Goal: Task Accomplishment & Management: Manage account settings

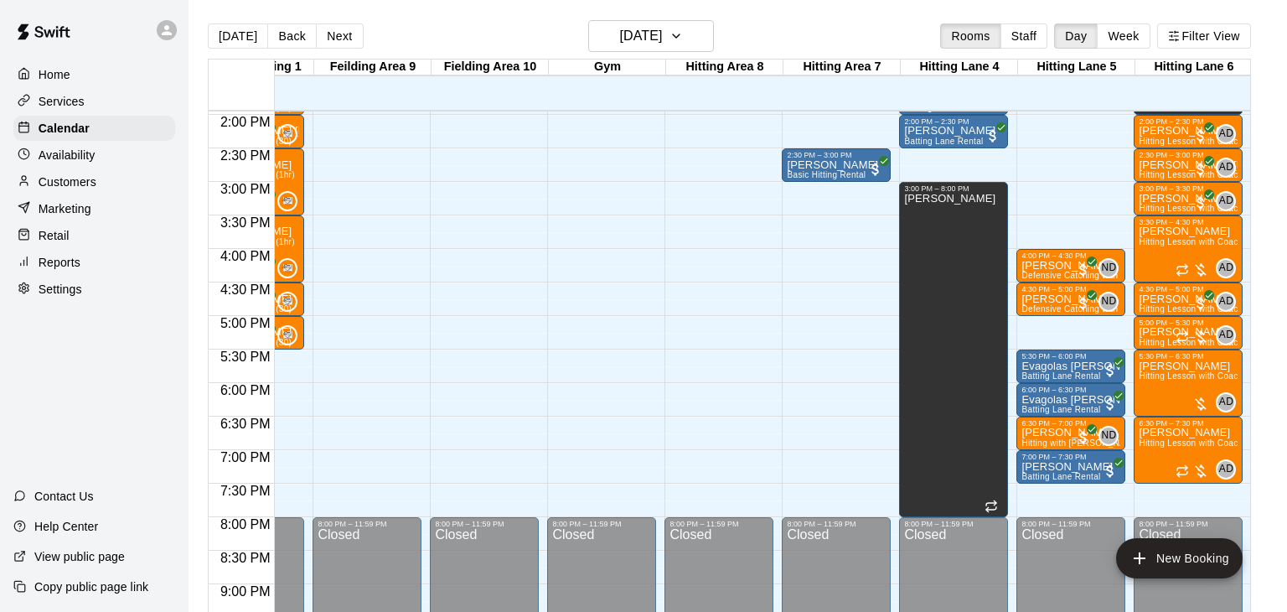
scroll to position [937, 431]
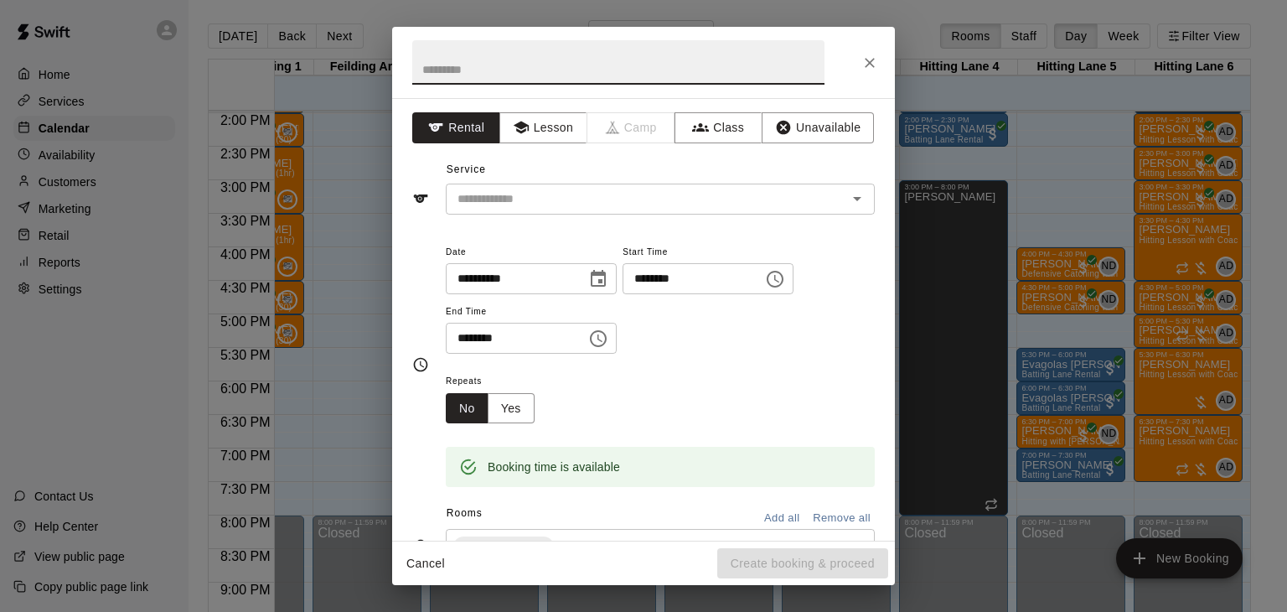
click at [868, 57] on icon "Close" at bounding box center [869, 62] width 17 height 17
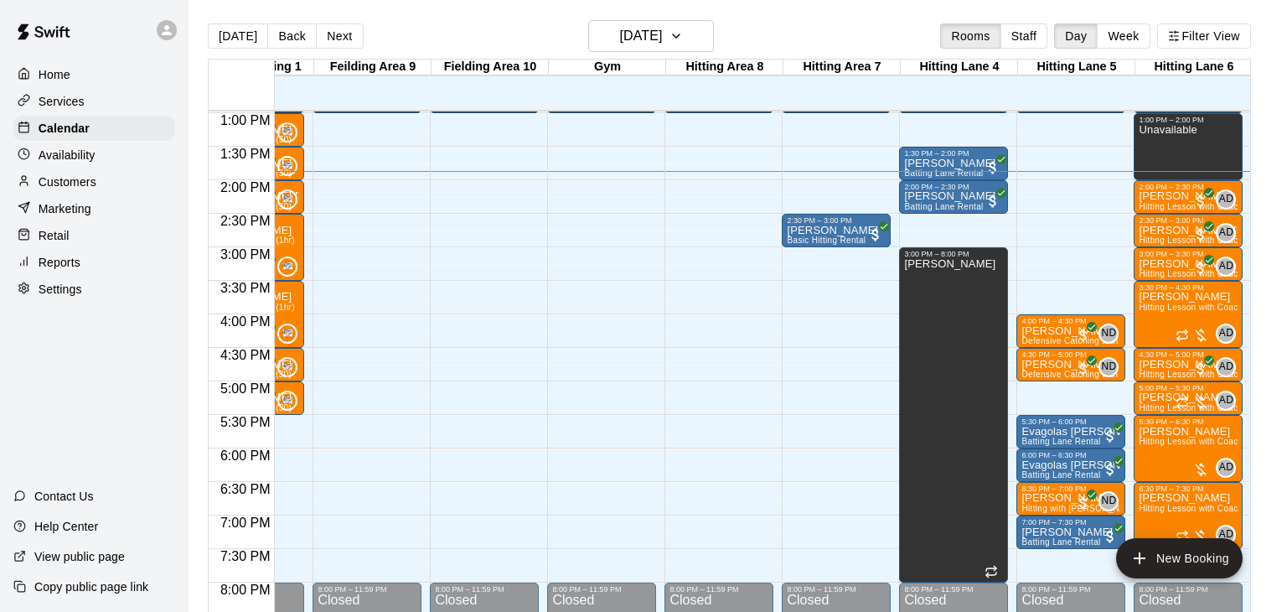
scroll to position [872, 431]
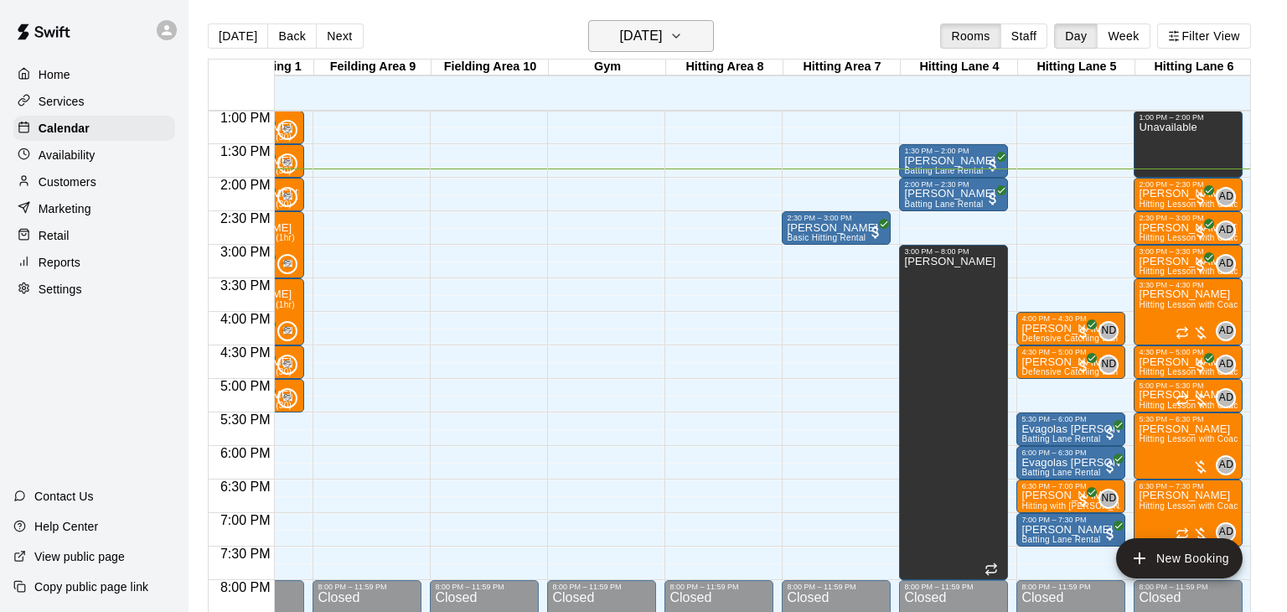
click at [683, 35] on icon "button" at bounding box center [675, 36] width 13 height 20
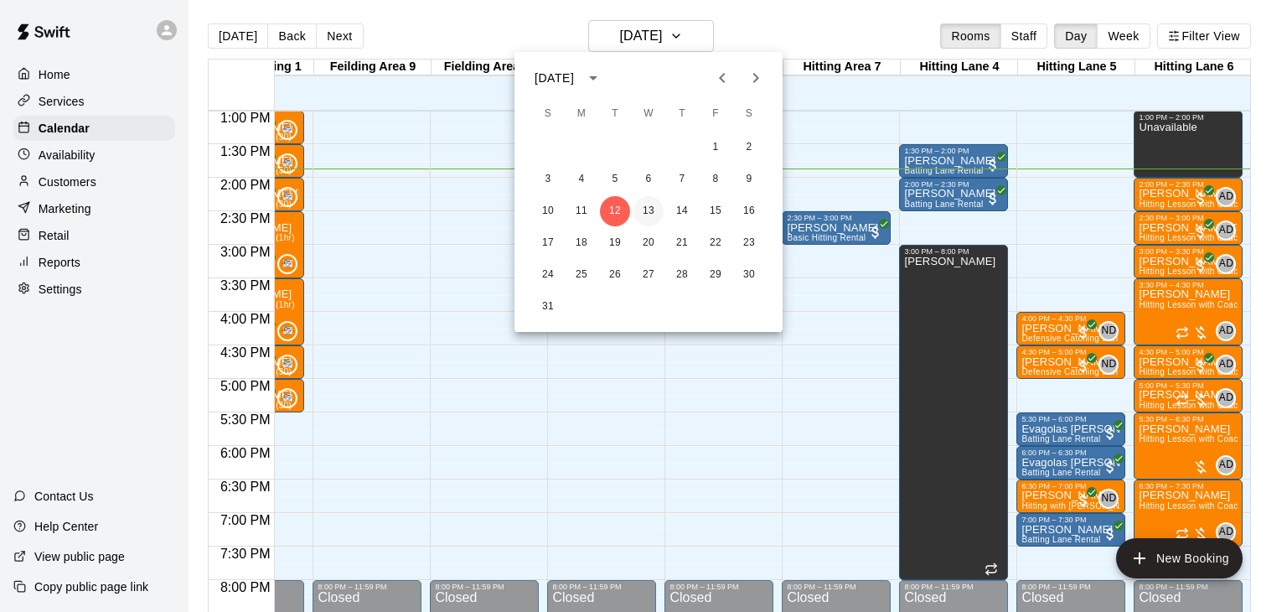
click at [649, 210] on button "13" at bounding box center [648, 211] width 30 height 30
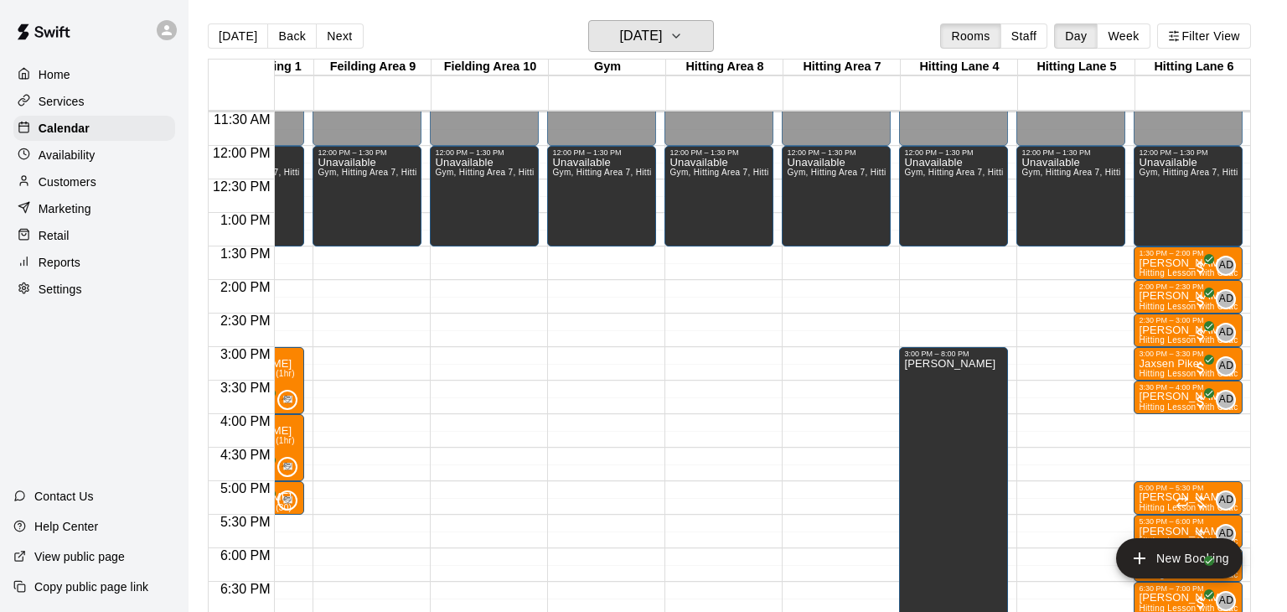
scroll to position [768, 431]
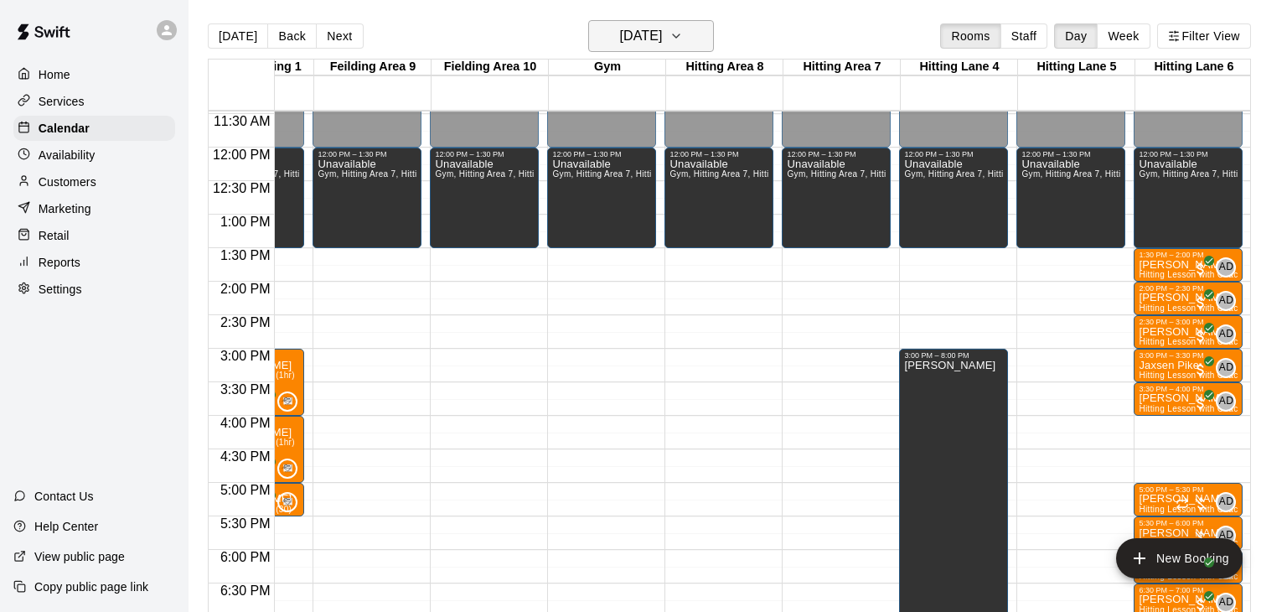
click at [680, 35] on icon "button" at bounding box center [676, 35] width 7 height 3
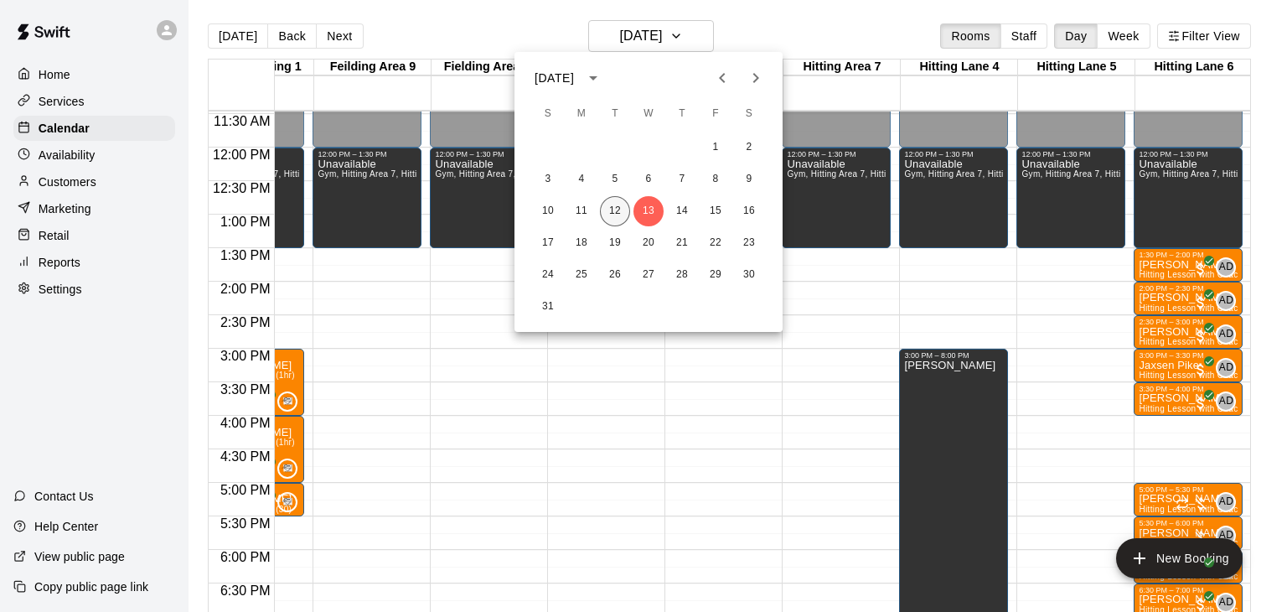
click at [615, 210] on button "12" at bounding box center [615, 211] width 30 height 30
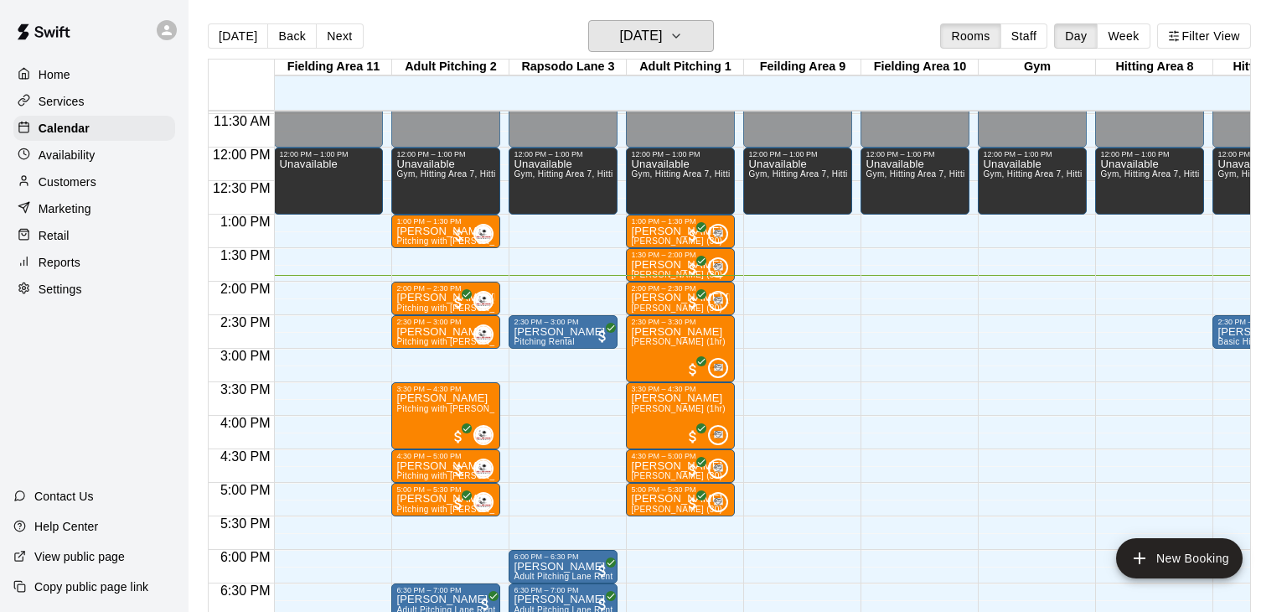
scroll to position [0, 0]
click at [439, 231] on p "Wyatt Graves" at bounding box center [445, 231] width 99 height 0
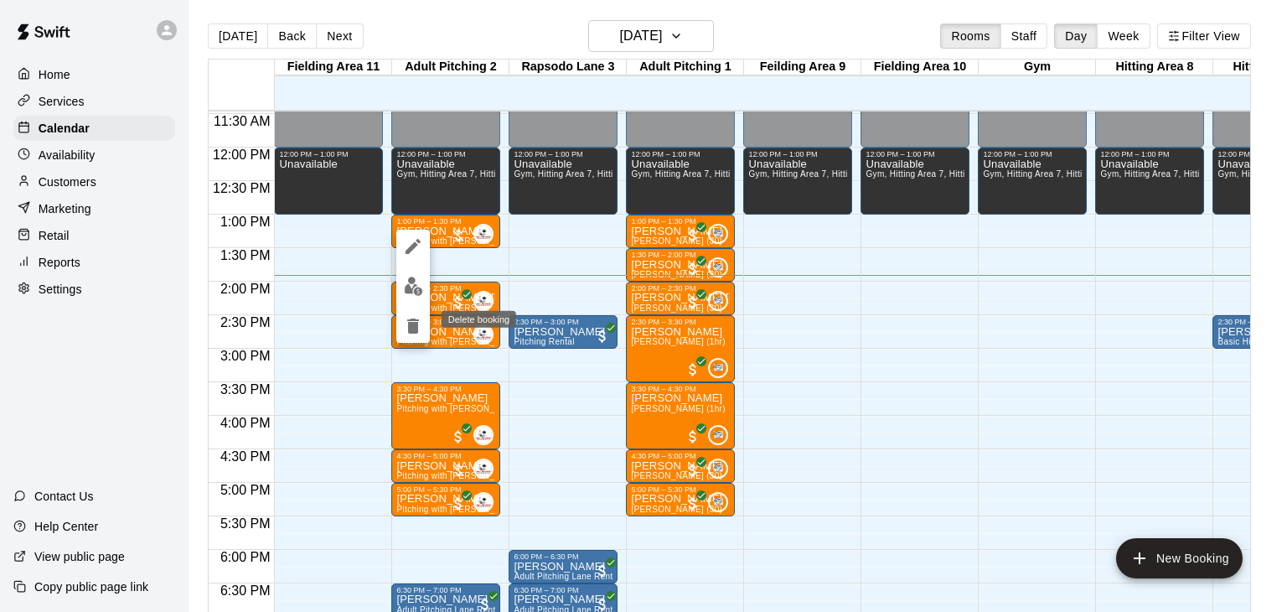
click at [413, 320] on icon "delete" at bounding box center [413, 325] width 12 height 15
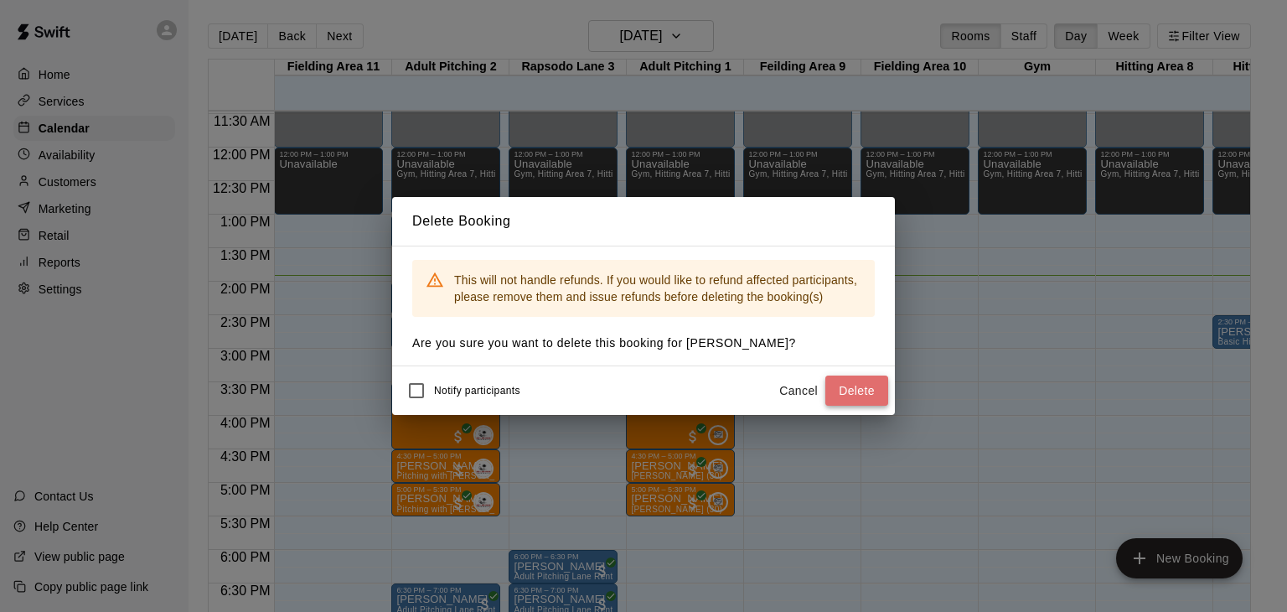
click at [838, 387] on button "Delete" at bounding box center [856, 390] width 63 height 31
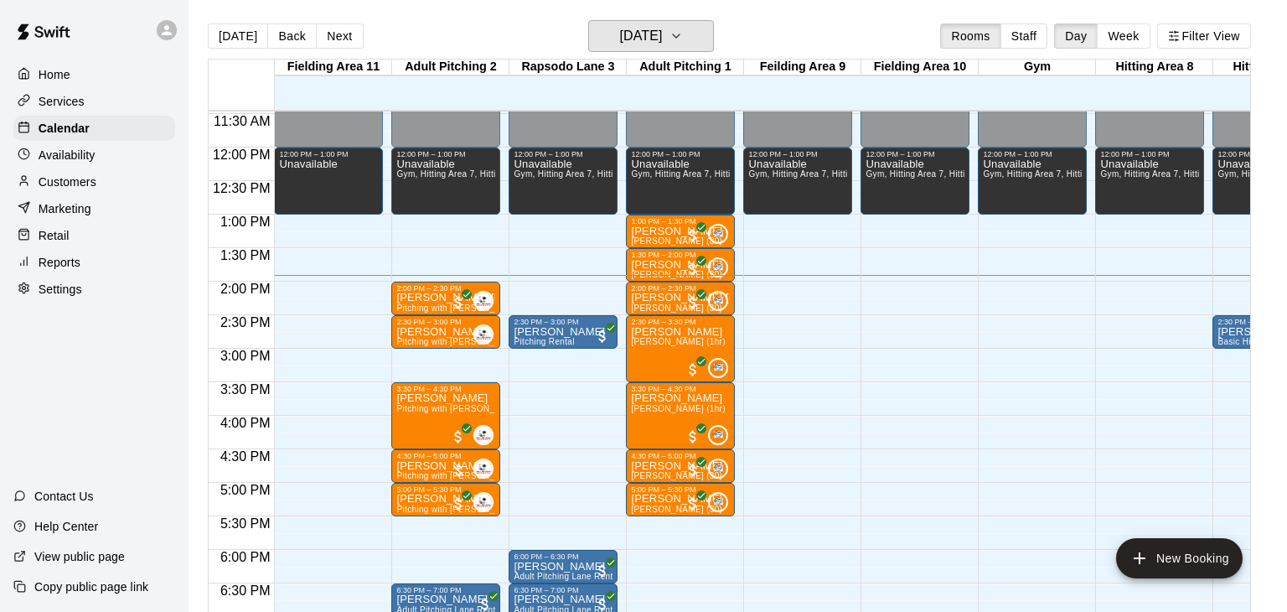
click at [683, 36] on icon "button" at bounding box center [675, 36] width 13 height 20
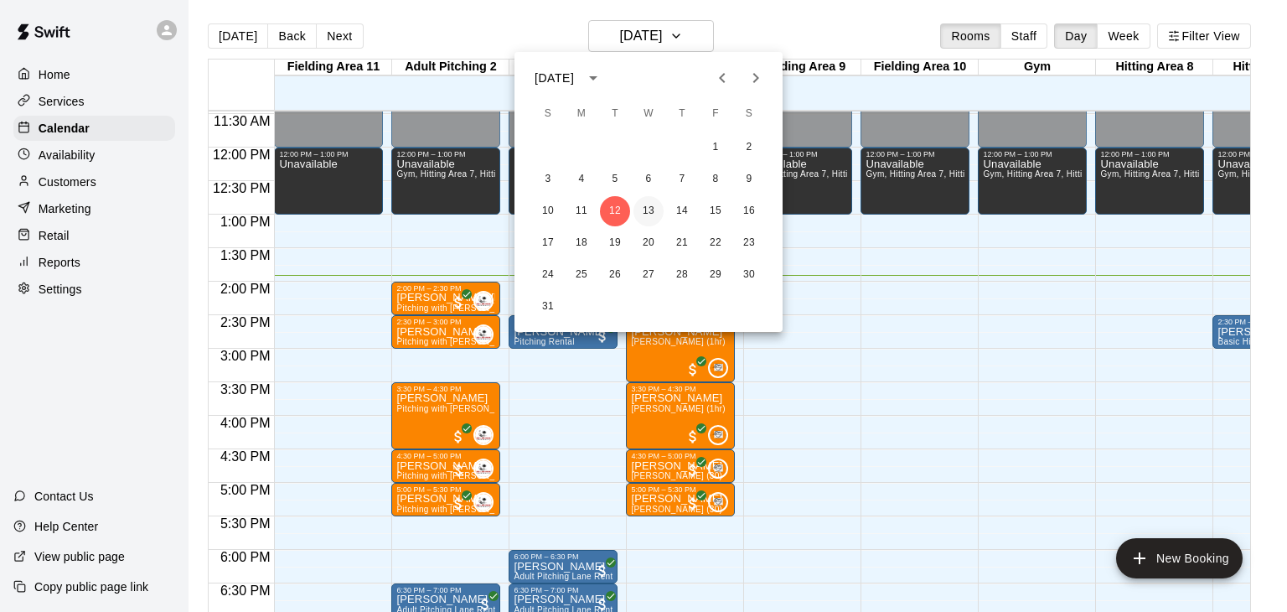
click at [654, 208] on button "13" at bounding box center [648, 211] width 30 height 30
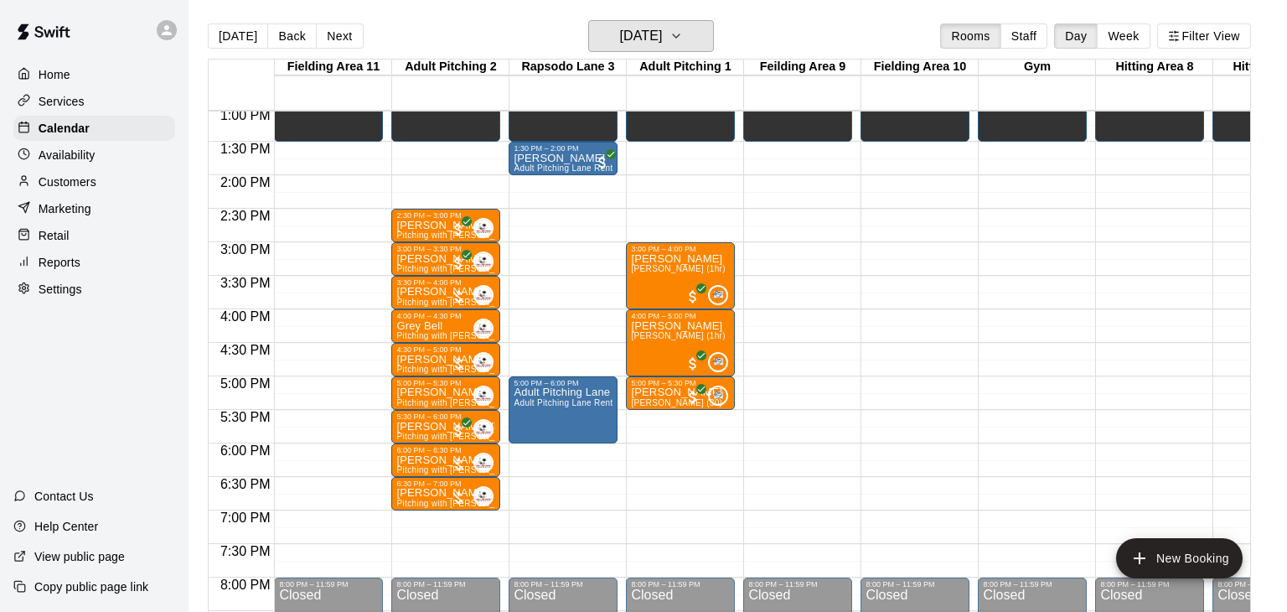
scroll to position [876, 0]
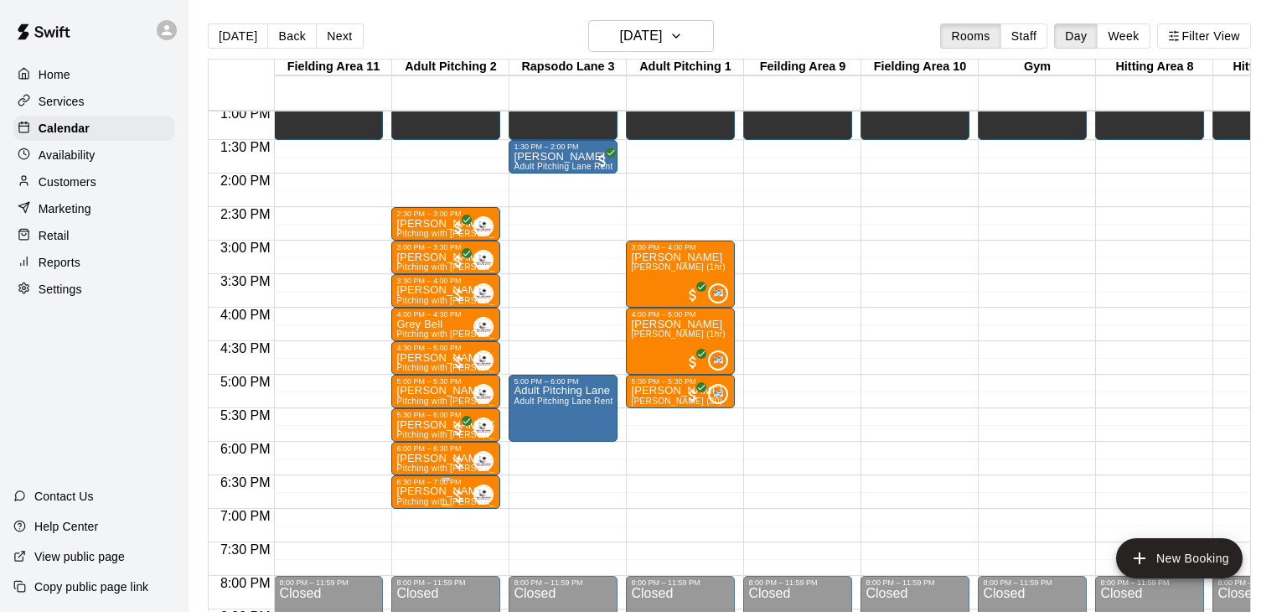
click at [437, 491] on p "Allen Whittemore" at bounding box center [445, 491] width 99 height 0
click at [417, 582] on icon "delete" at bounding box center [413, 581] width 12 height 15
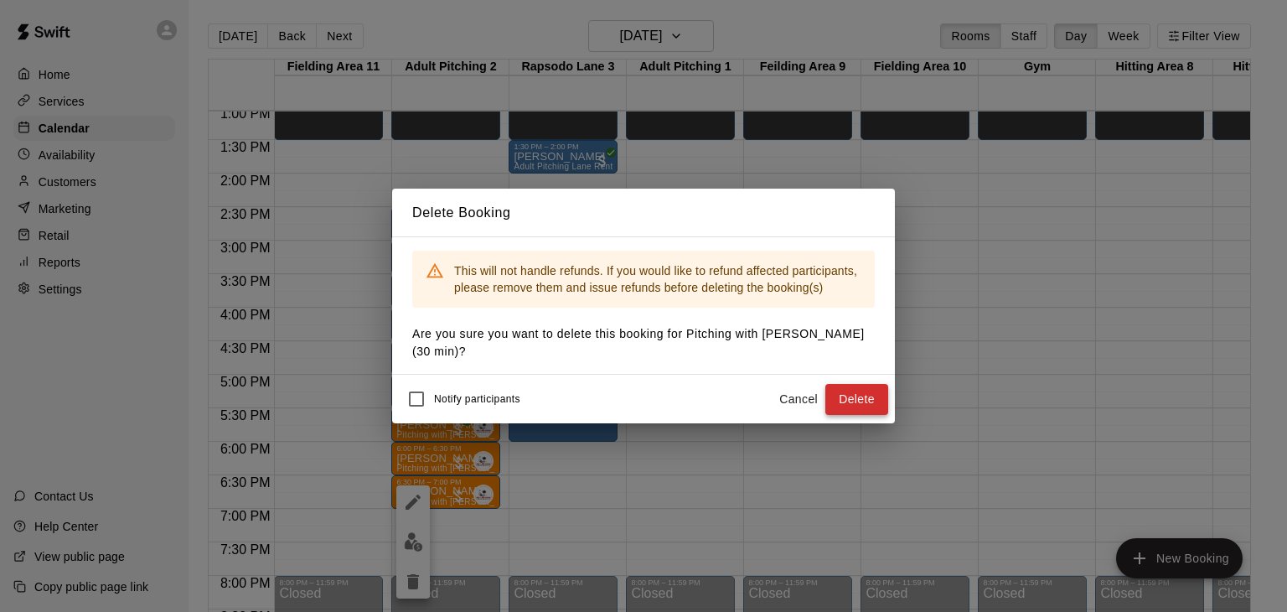
click at [848, 390] on button "Delete" at bounding box center [856, 399] width 63 height 31
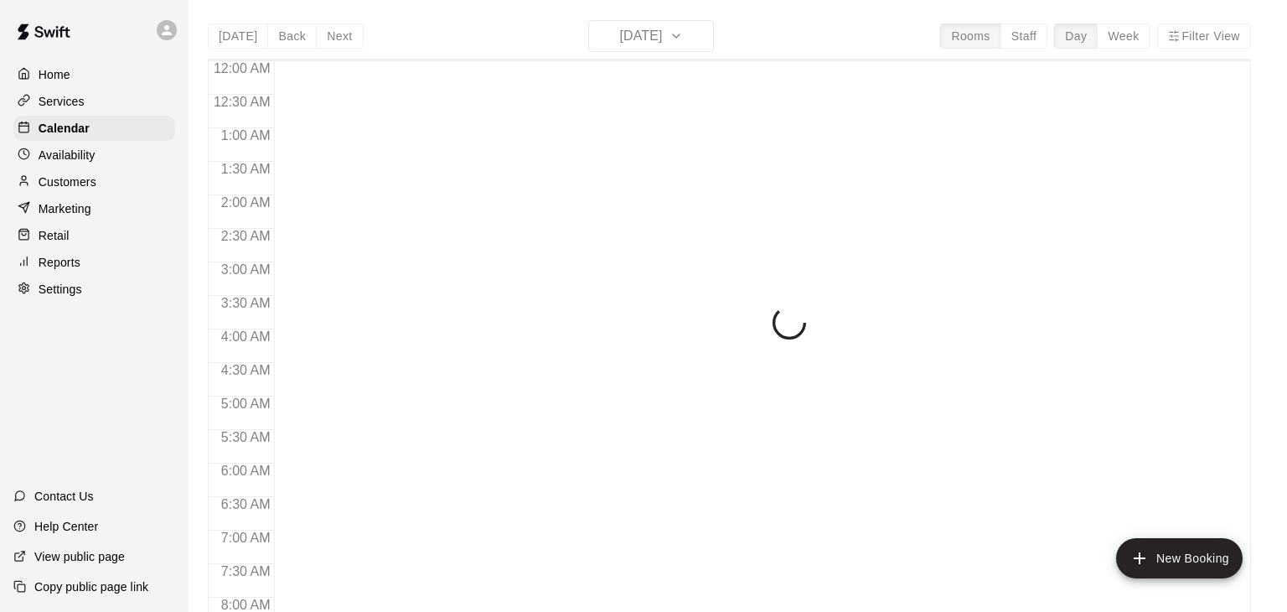
click at [79, 186] on p "Customers" at bounding box center [68, 181] width 58 height 17
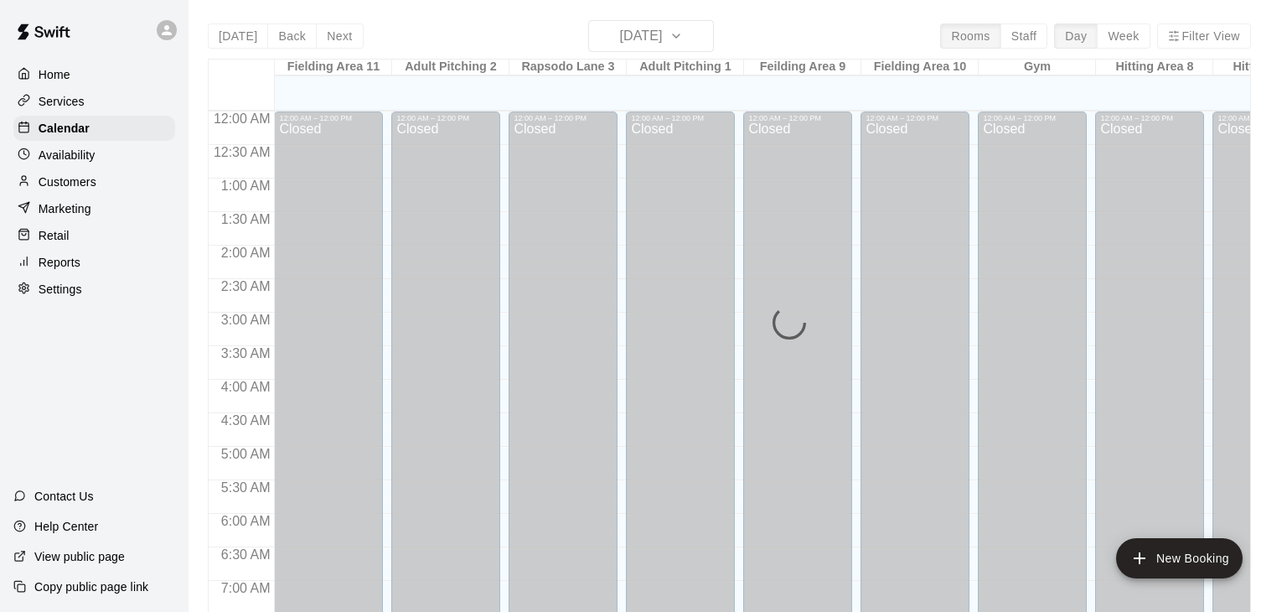
scroll to position [972, 0]
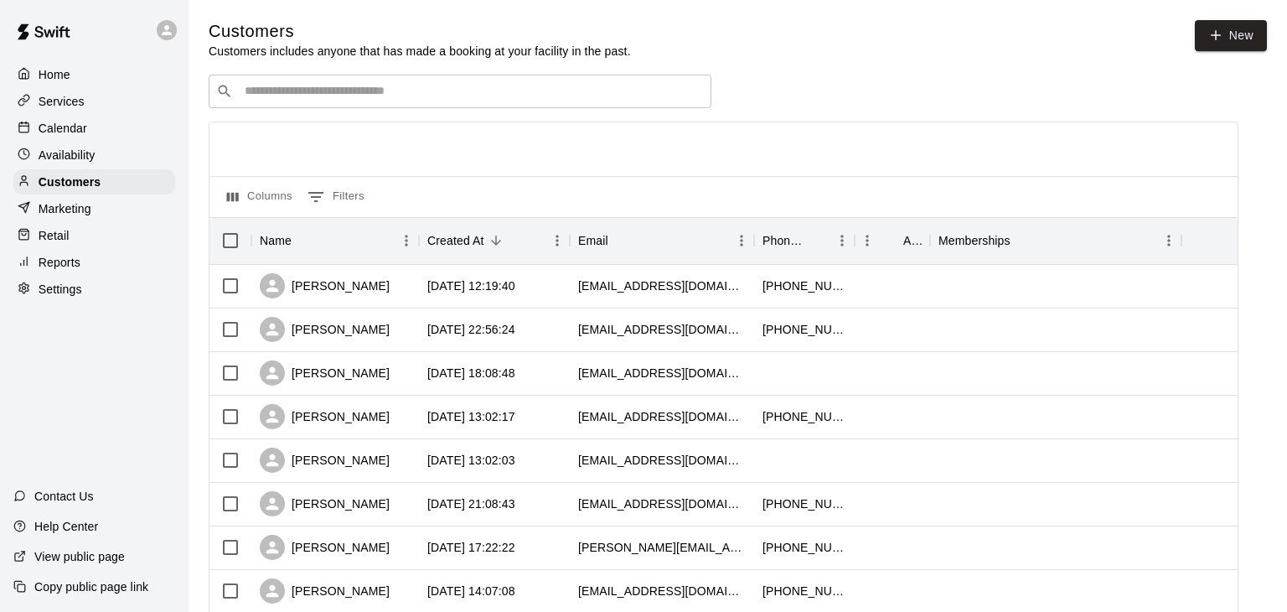
click at [370, 88] on input "Search customers by name or email" at bounding box center [472, 91] width 464 height 17
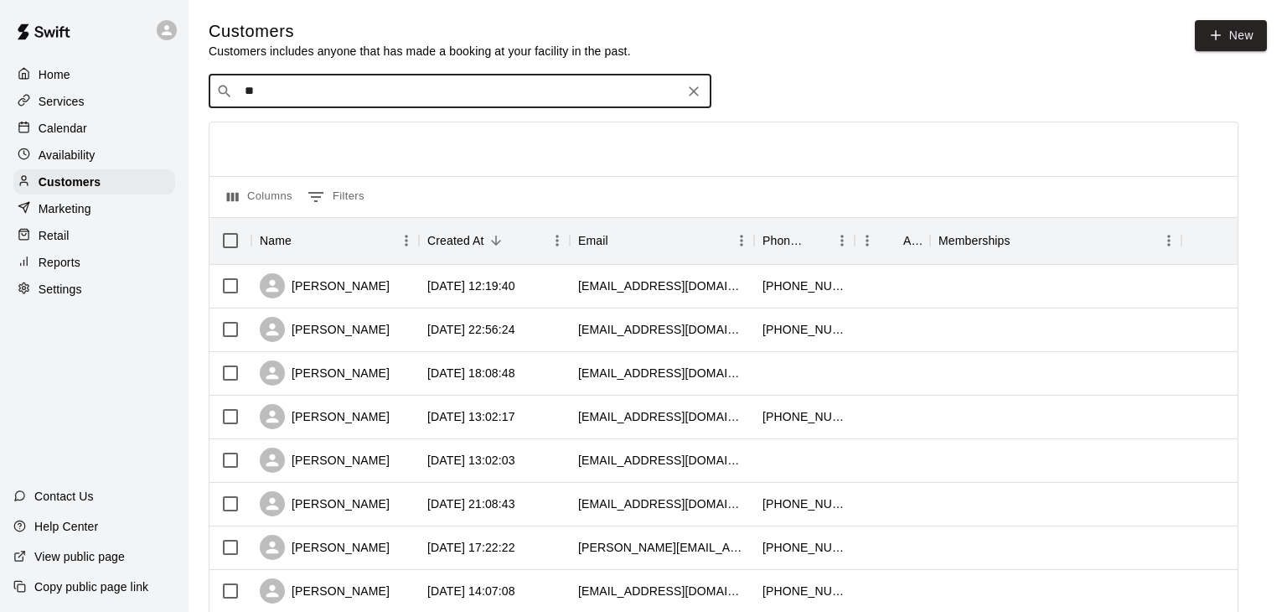
type input "***"
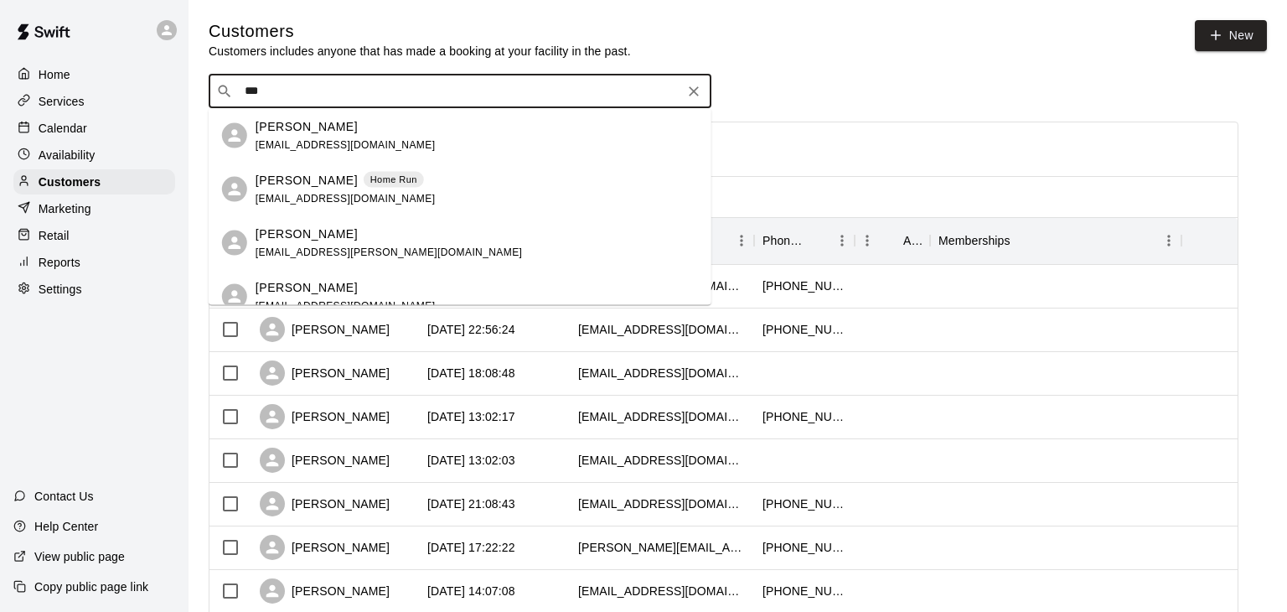
click at [343, 188] on div "James Wathen Home Run" at bounding box center [346, 180] width 180 height 18
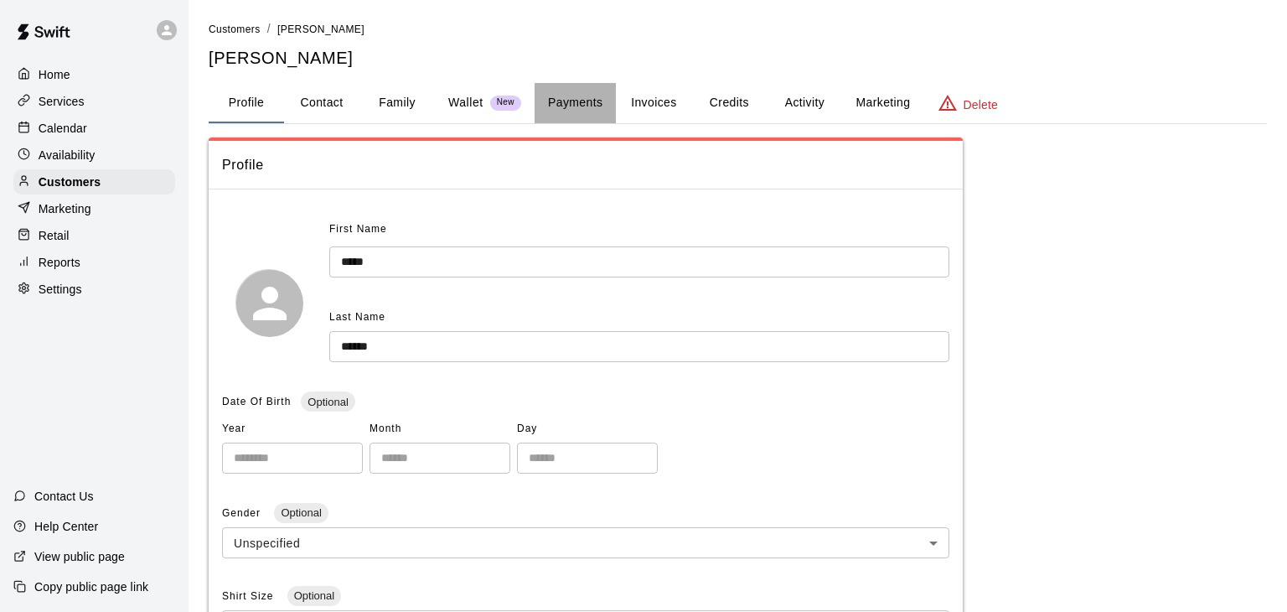
click at [582, 108] on button "Payments" at bounding box center [575, 103] width 81 height 40
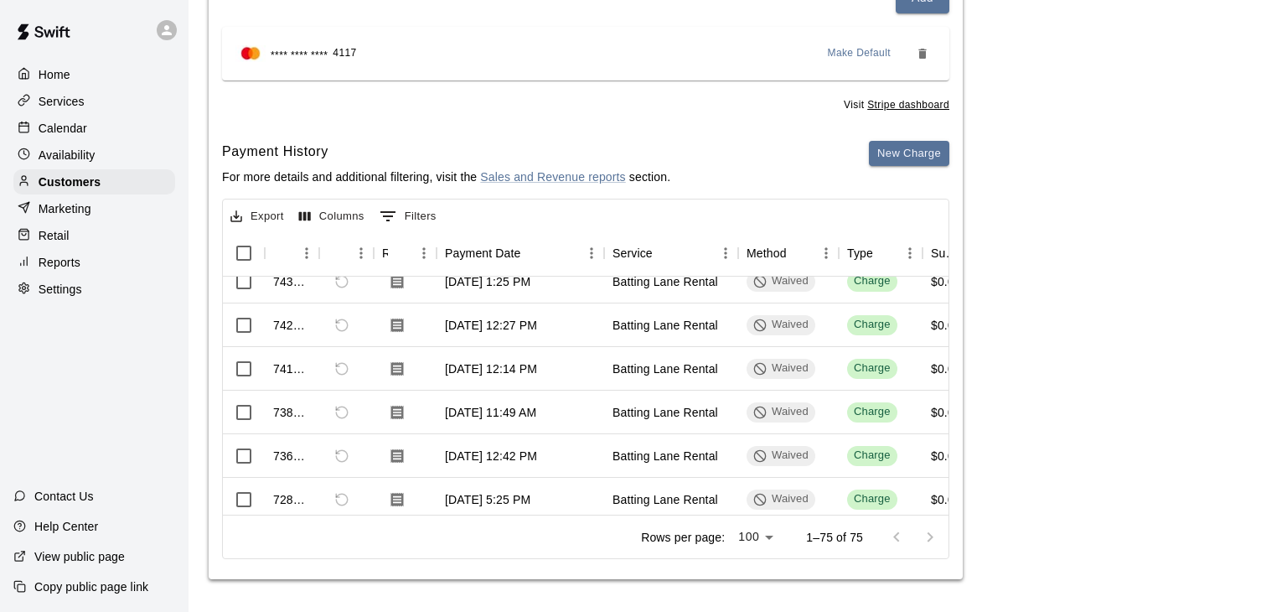
scroll to position [142, 0]
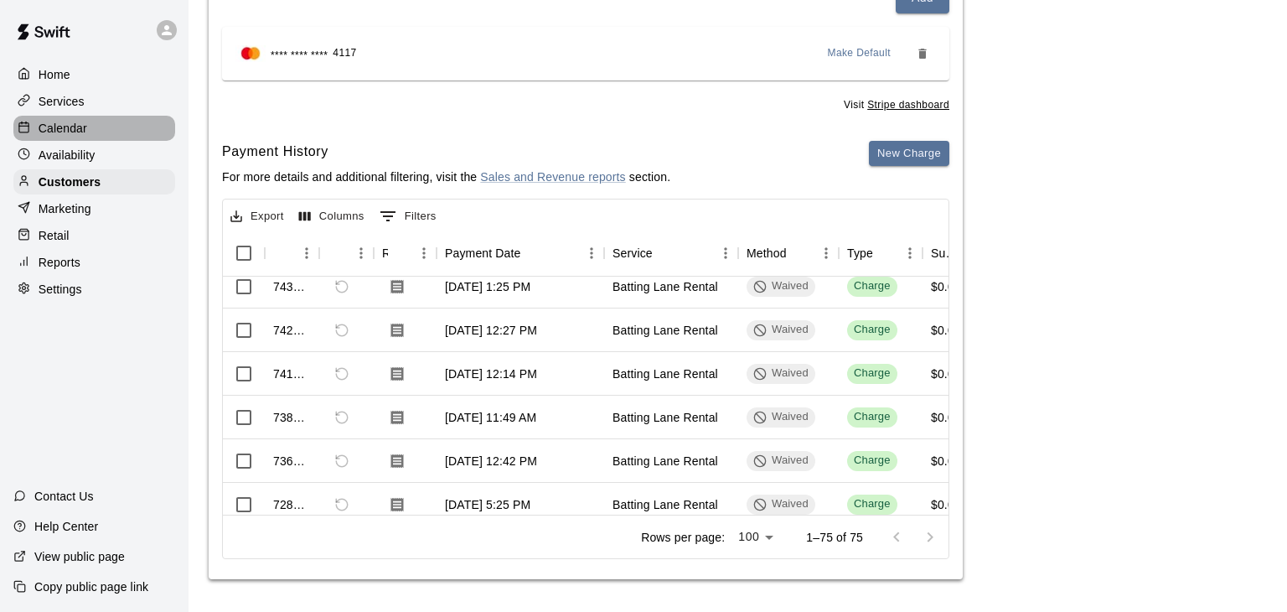
click at [63, 131] on p "Calendar" at bounding box center [63, 128] width 49 height 17
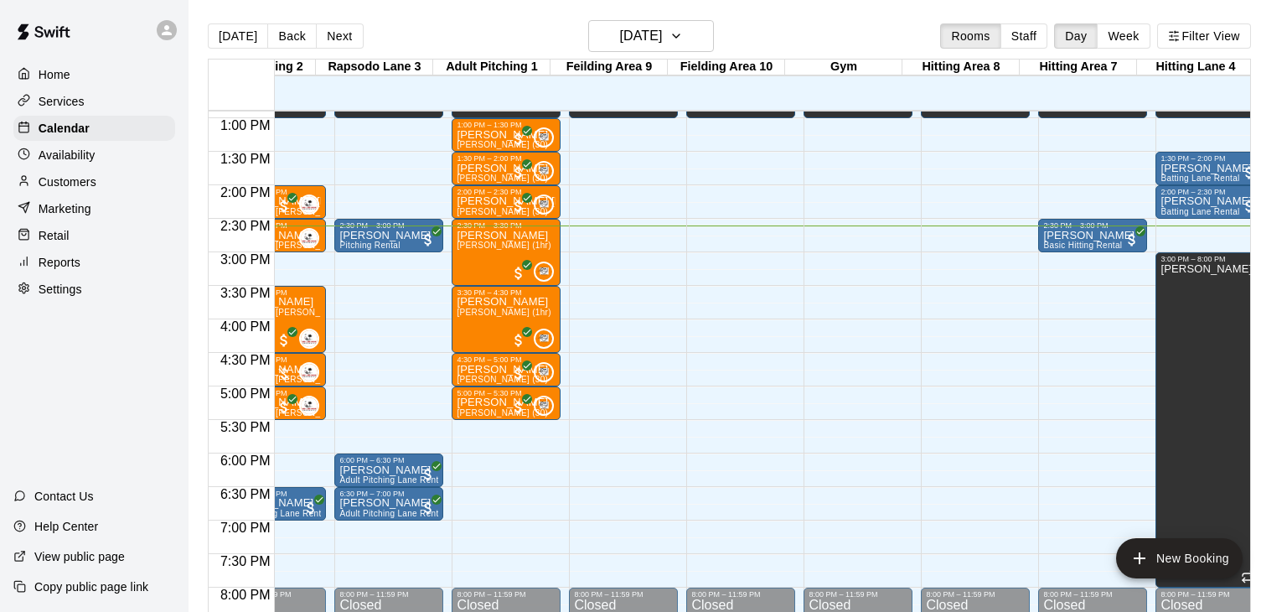
scroll to position [0, 168]
